Goal: Task Accomplishment & Management: Use online tool/utility

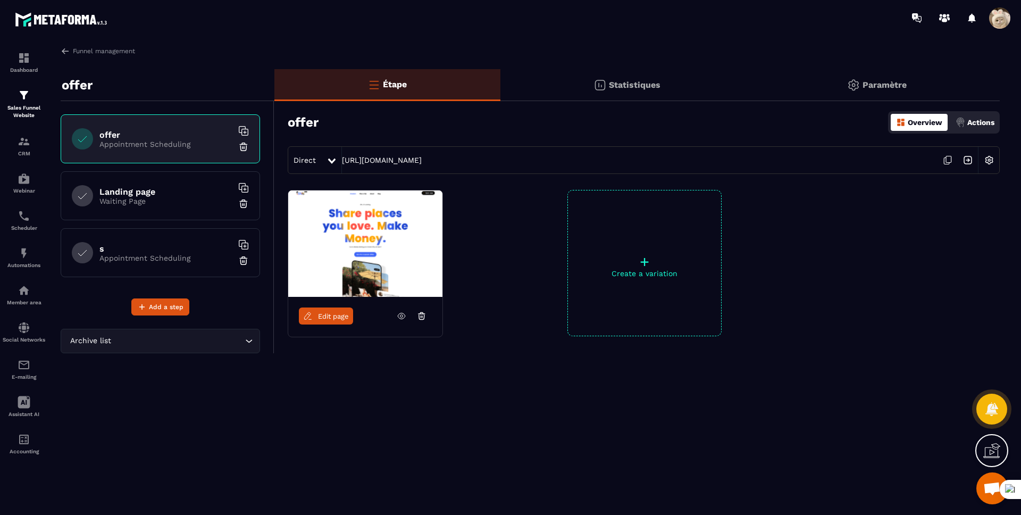
click at [131, 342] on input "Search for option" at bounding box center [177, 341] width 129 height 12
click at [108, 400] on div "offer offer Appointment Scheduling Landing page Waiting Page s Appointment Sche…" at bounding box center [168, 239] width 214 height 341
click at [158, 193] on h6 "Landing page" at bounding box center [165, 192] width 133 height 10
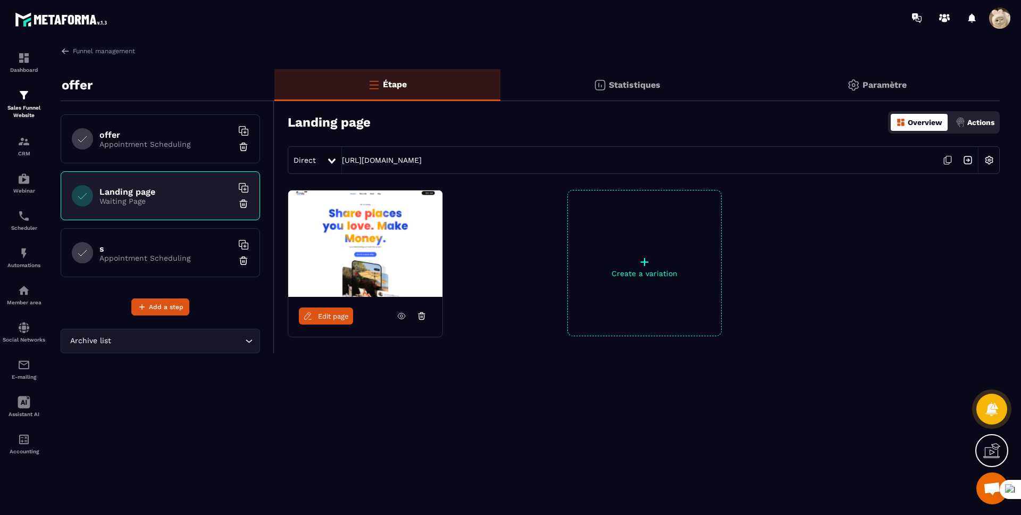
click at [160, 252] on h6 "s" at bounding box center [165, 249] width 133 height 10
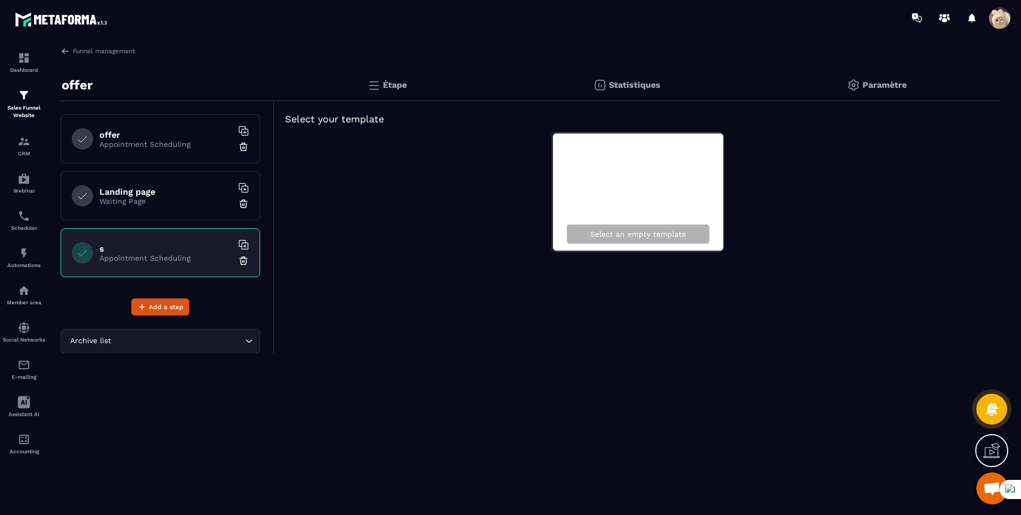
click at [163, 133] on h6 "offer" at bounding box center [165, 135] width 133 height 10
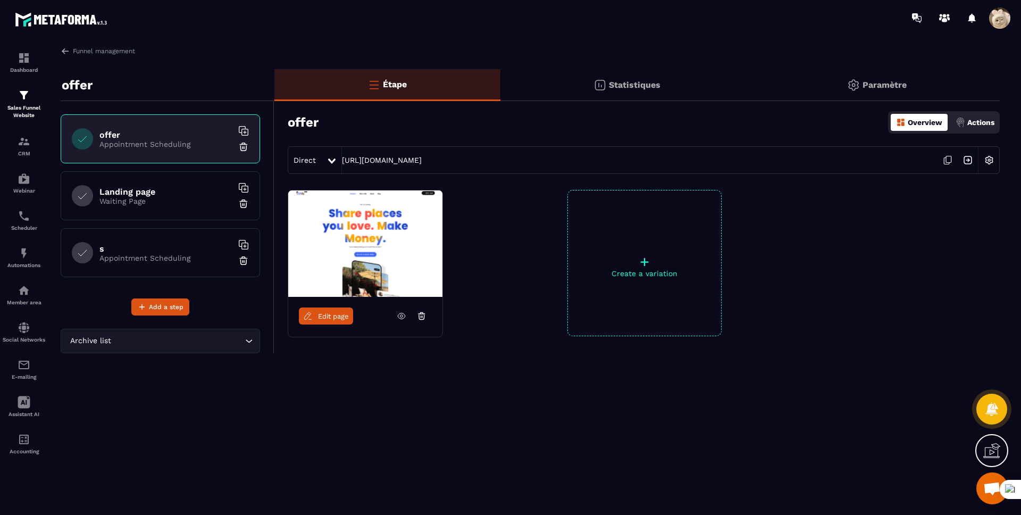
click at [396, 26] on div at bounding box center [573, 18] width 896 height 36
